Goal: Task Accomplishment & Management: Use online tool/utility

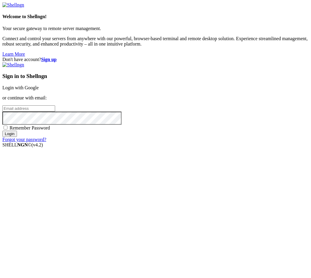
click at [39, 90] on link "Login with Google" at bounding box center [20, 87] width 36 height 5
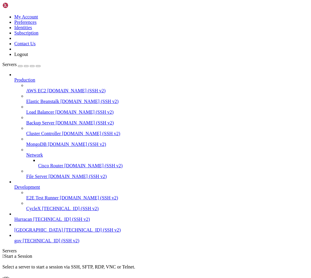
scroll to position [10, 0]
click at [64, 233] on span "[TECHNICAL_ID] (SSH v2)" at bounding box center [92, 230] width 57 height 5
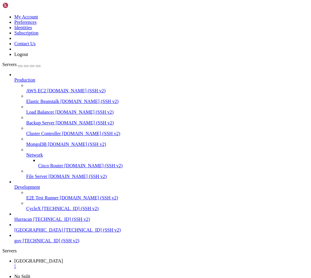
scroll to position [0, 0]
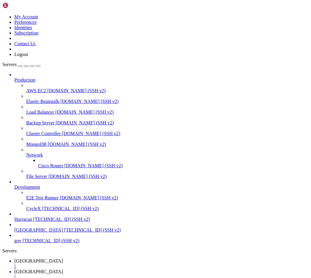
type input "/var/www/html"
drag, startPoint x: 162, startPoint y: 19, endPoint x: 74, endPoint y: 13, distance: 88.7
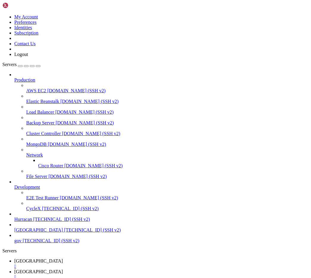
click at [63, 259] on span "[GEOGRAPHIC_DATA]" at bounding box center [38, 261] width 49 height 5
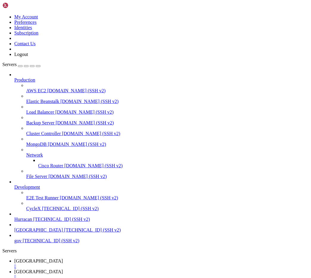
scroll to position [2376, 0]
drag, startPoint x: 118, startPoint y: 506, endPoint x: 129, endPoint y: 515, distance: 13.9
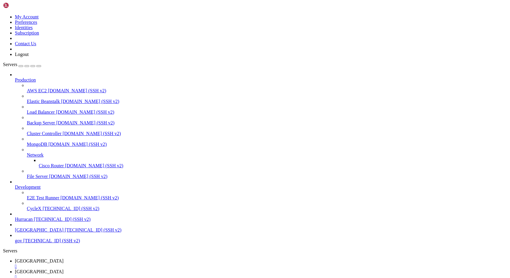
scroll to position [4545, 0]
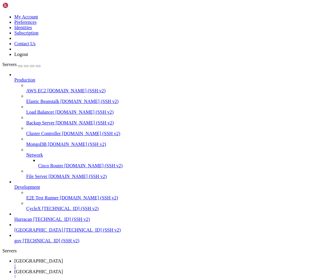
scroll to position [4632, 0]
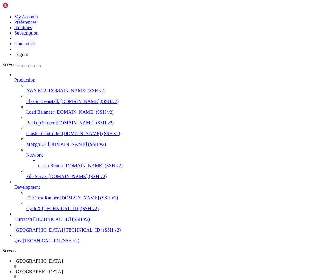
scroll to position [6165, 0]
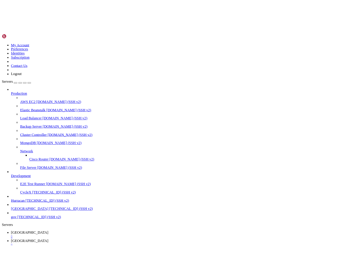
scroll to position [6349, 0]
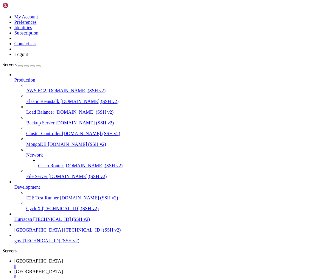
scroll to position [4563, 0]
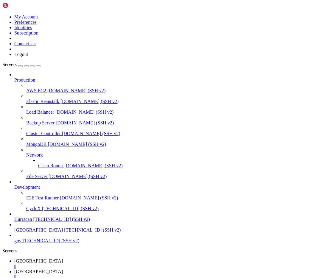
drag, startPoint x: 205, startPoint y: 560, endPoint x: 210, endPoint y: 560, distance: 5.4
